Goal: Find specific page/section

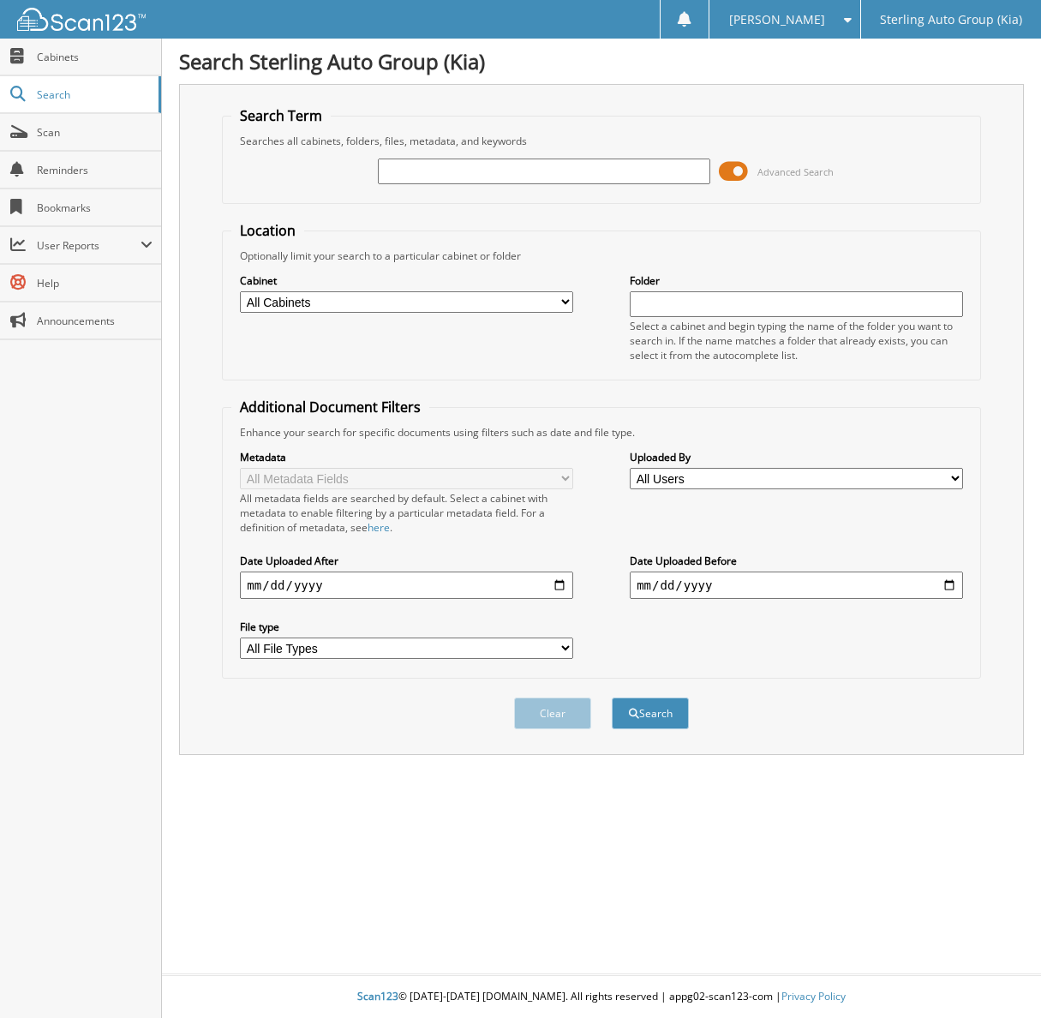
paste input "S556741"
type input "S556741"
click at [612, 697] on button "Search" at bounding box center [650, 713] width 77 height 32
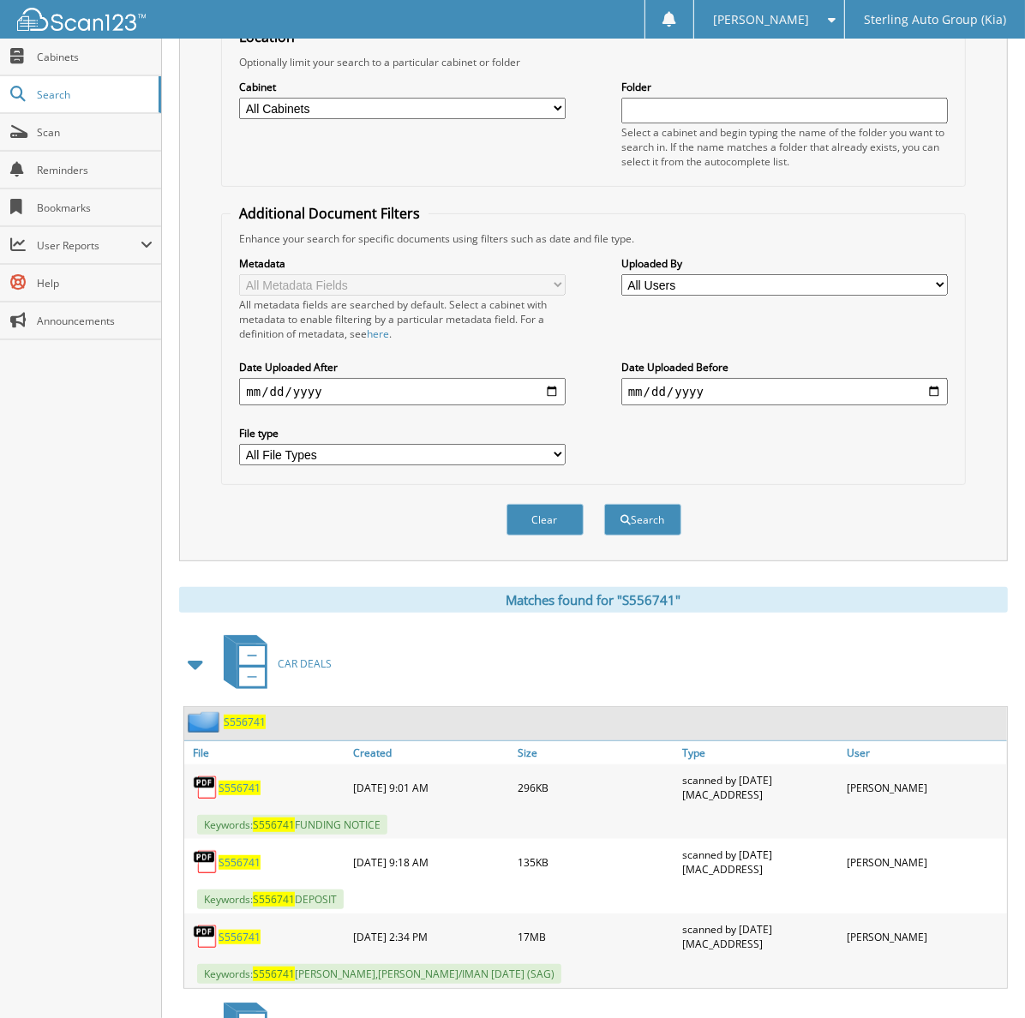
scroll to position [405, 0]
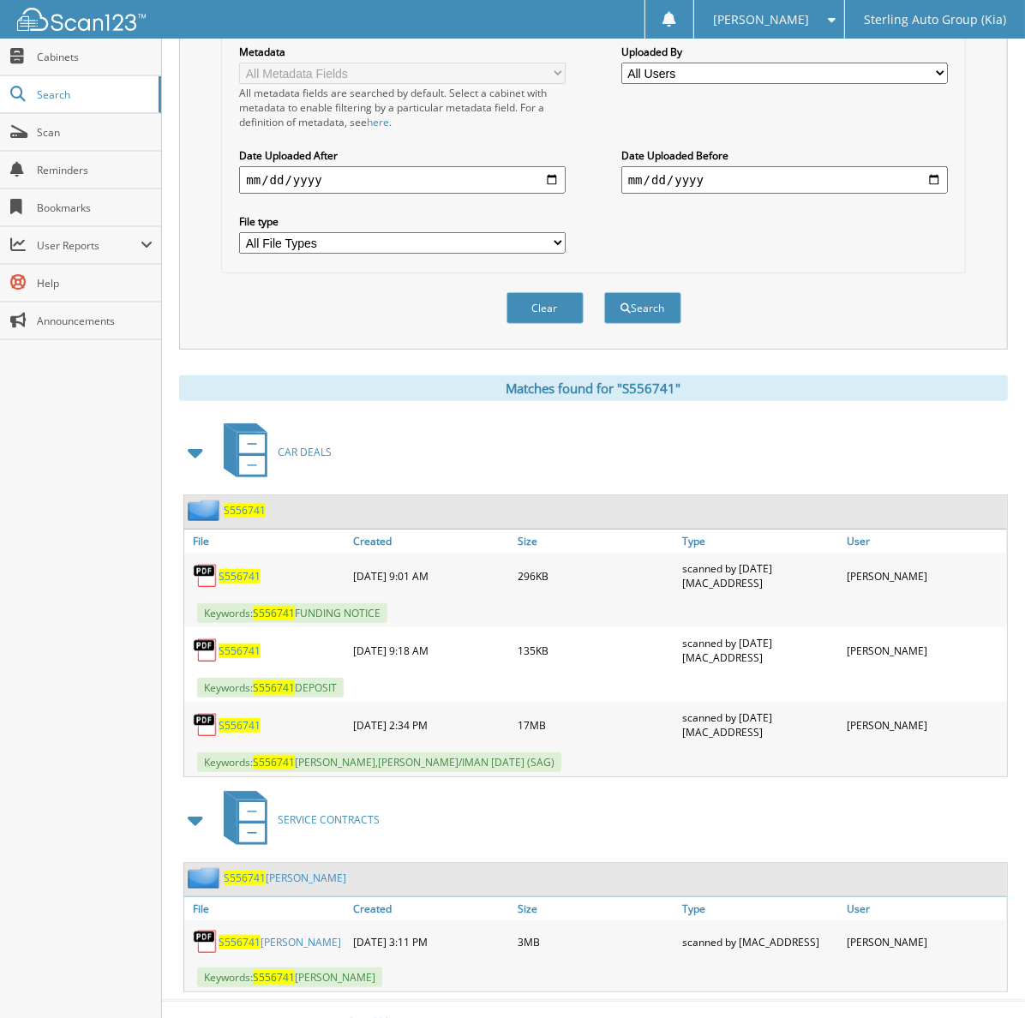
click at [242, 935] on span "S556741" at bounding box center [239, 942] width 42 height 15
